Goal: Task Accomplishment & Management: Manage account settings

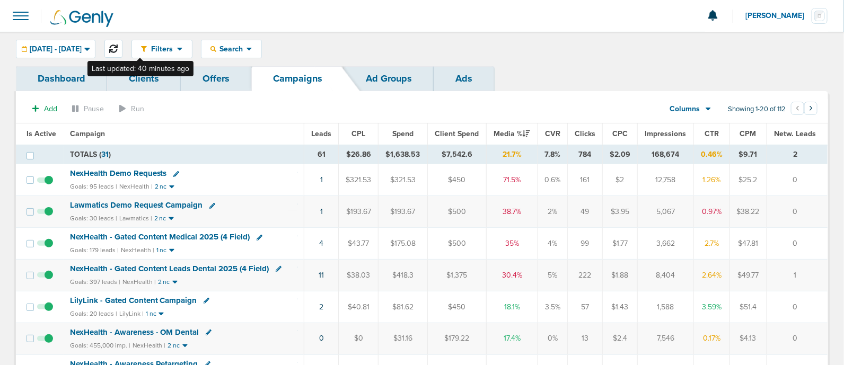
click at [122, 49] on button at bounding box center [113, 49] width 18 height 18
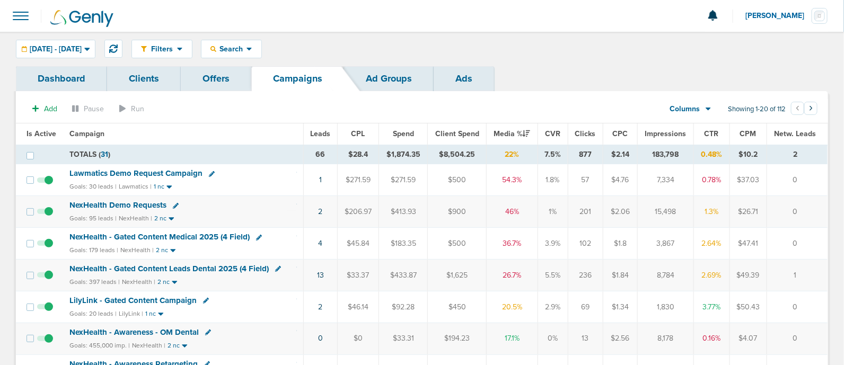
drag, startPoint x: 289, startPoint y: 215, endPoint x: 809, endPoint y: 200, distance: 520.6
click at [809, 200] on tr "NexHealth Demo Requests Goals: 95 leads | NexHealth | 2 nc 2 $206.97 $413.93 $9…" at bounding box center [421, 212] width 811 height 32
click at [809, 200] on td "0" at bounding box center [797, 212] width 60 height 32
click at [228, 267] on span "NexHealth - Gated Content Leads Dental 2025 (4 Field)" at bounding box center [168, 269] width 199 height 10
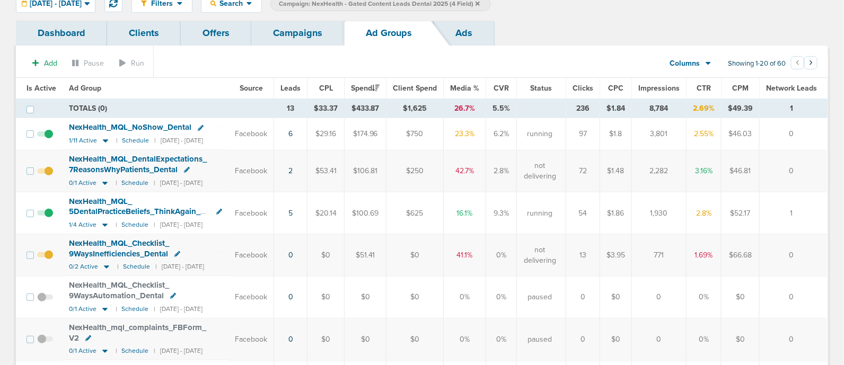
scroll to position [66, 0]
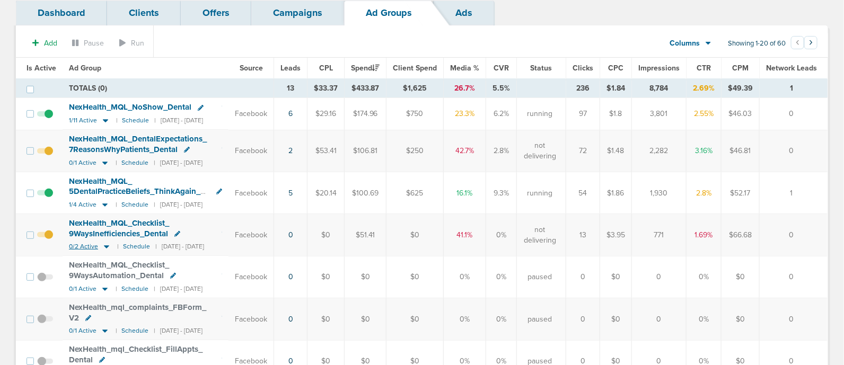
click at [104, 246] on icon at bounding box center [106, 247] width 5 height 3
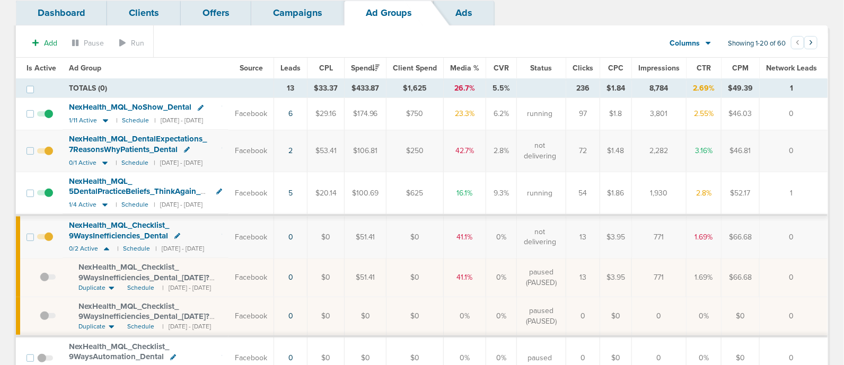
click at [46, 242] on span at bounding box center [45, 242] width 16 height 0
click at [45, 240] on input "checkbox" at bounding box center [45, 240] width 0 height 0
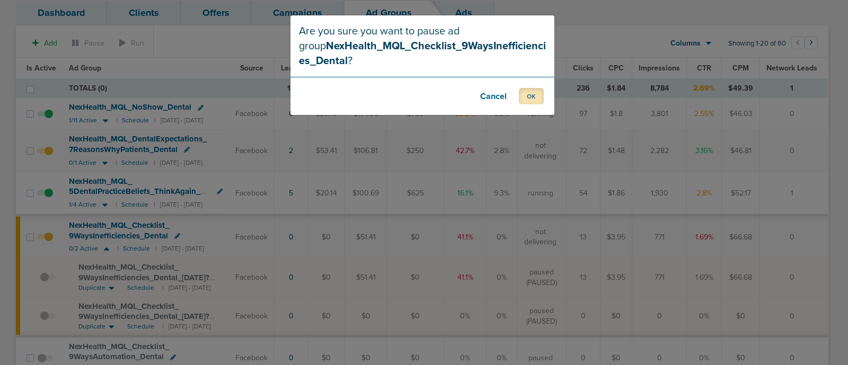
click at [530, 91] on button "OK" at bounding box center [531, 96] width 25 height 16
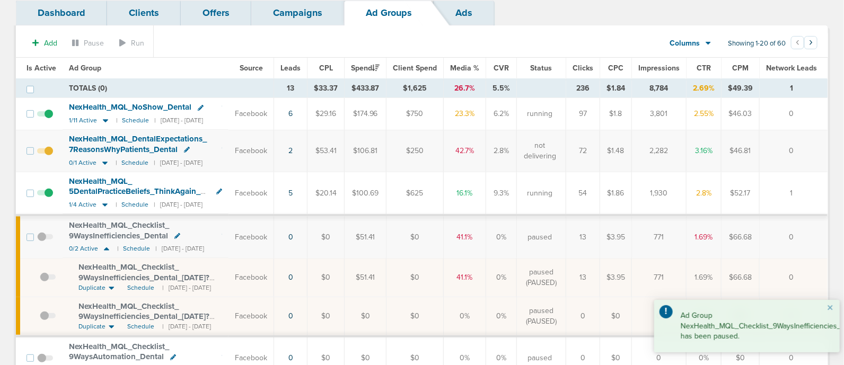
scroll to position [0, 0]
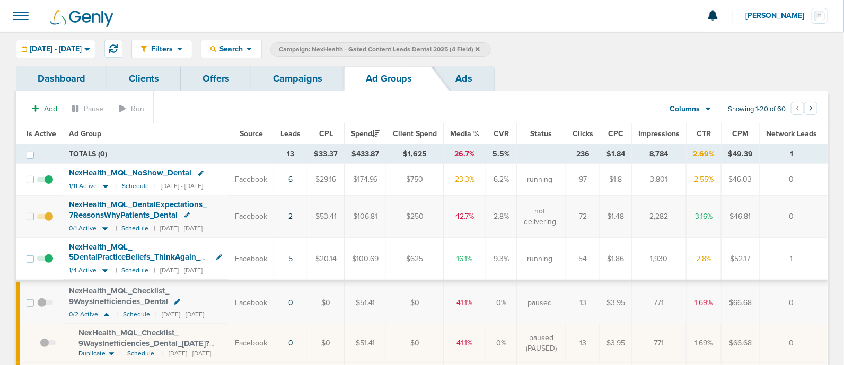
click at [42, 212] on label at bounding box center [45, 216] width 16 height 10
click at [45, 219] on input "checkbox" at bounding box center [45, 219] width 0 height 0
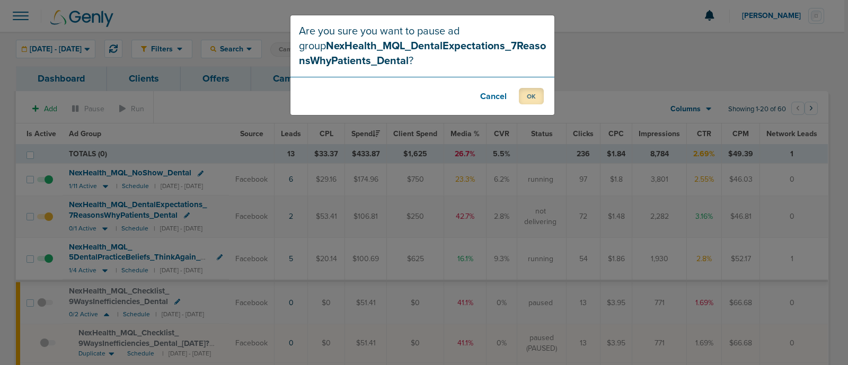
click at [537, 99] on button "OK" at bounding box center [531, 96] width 25 height 16
